Goal: Task Accomplishment & Management: Use online tool/utility

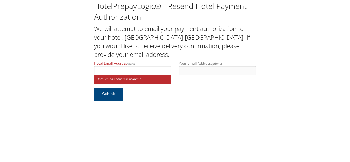
click at [210, 73] on input "Your Email Address optional" at bounding box center [217, 70] width 77 height 9
click at [157, 71] on input "Hotel Email Address required" at bounding box center [132, 70] width 77 height 9
click at [128, 72] on input "Hotel Email Address required" at bounding box center [132, 70] width 77 height 9
drag, startPoint x: 214, startPoint y: 89, endPoint x: 197, endPoint y: 89, distance: 16.2
click at [212, 89] on form "Hotel Email Address required Hotel email address is required Your Email Address…" at bounding box center [175, 83] width 162 height 45
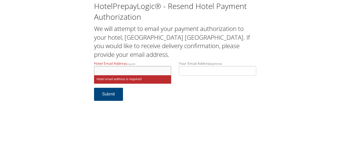
click at [123, 70] on input "Hotel Email Address required" at bounding box center [132, 70] width 77 height 9
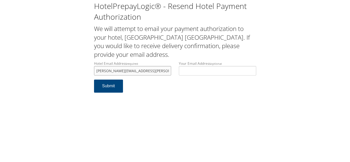
type input "aloia.hampton@gmail.com"
drag, startPoint x: 137, startPoint y: 72, endPoint x: 75, endPoint y: 67, distance: 62.5
click at [75, 67] on div "HotelPrepayLogic® - Resend Hotel Payment Authorization We will attempt to email…" at bounding box center [175, 49] width 340 height 98
click at [158, 90] on form "Hotel Email Address required aloia.hampton@gmail.com Hotel email address is req…" at bounding box center [175, 79] width 162 height 37
click at [113, 86] on button "Submit" at bounding box center [108, 86] width 29 height 13
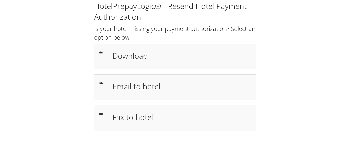
click at [280, 109] on div "HotelPrepayLogic® - Resend Hotel Payment Authorization Is your hotel missing yo…" at bounding box center [175, 68] width 340 height 136
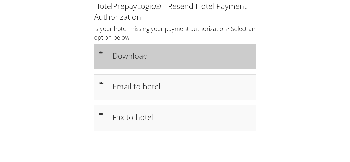
click at [129, 52] on h1 "Download" at bounding box center [182, 56] width 138 height 12
